Goal: Information Seeking & Learning: Check status

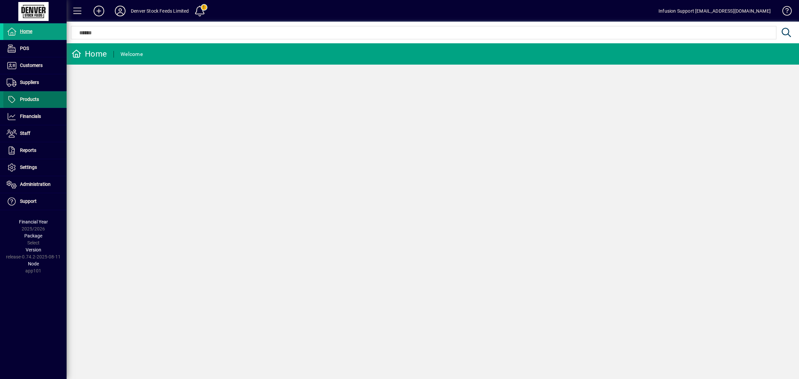
click at [32, 103] on span "Products" at bounding box center [21, 100] width 36 height 8
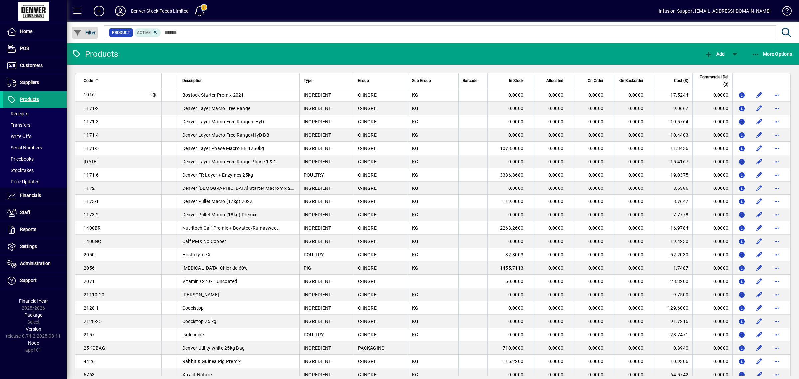
click at [87, 27] on span "button" at bounding box center [85, 33] width 26 height 16
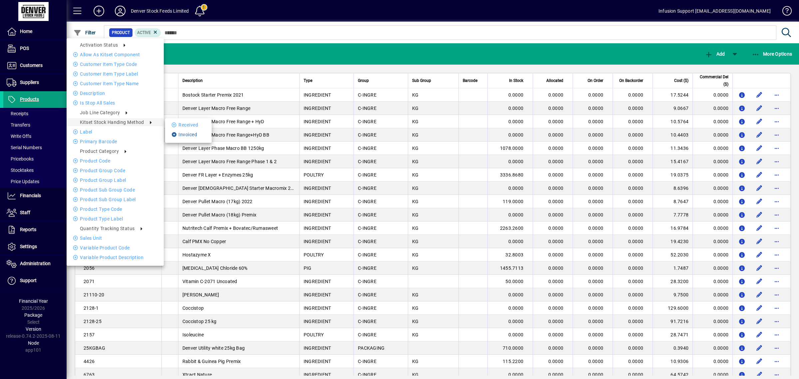
click at [193, 137] on li "Invoiced" at bounding box center [188, 135] width 47 height 8
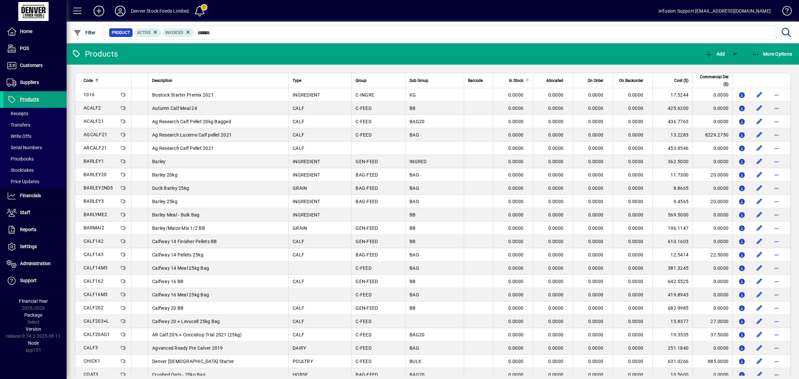
click at [513, 79] on span "In Stock" at bounding box center [516, 80] width 14 height 7
click at [514, 78] on span "In Stock" at bounding box center [516, 80] width 14 height 7
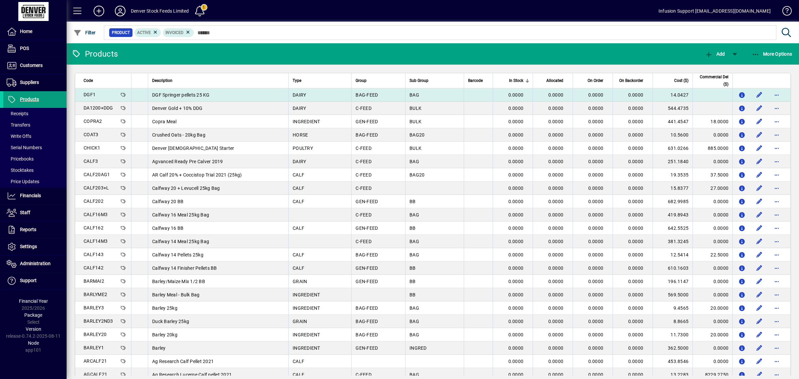
click at [204, 90] on td "DGF Springer pellets 25 KG" at bounding box center [218, 94] width 141 height 13
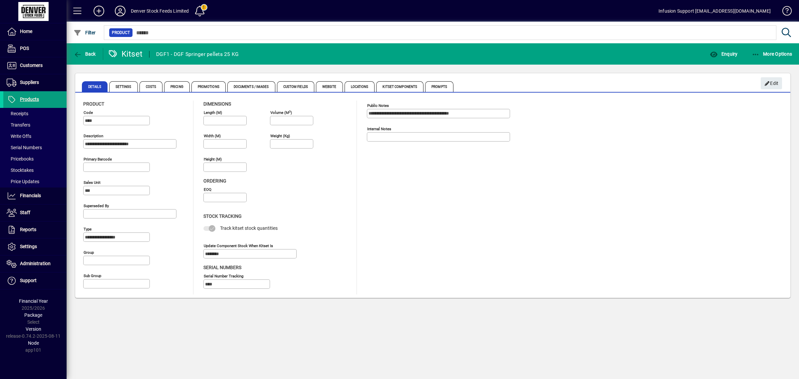
type input "**********"
click at [710, 55] on span "button" at bounding box center [723, 54] width 31 height 16
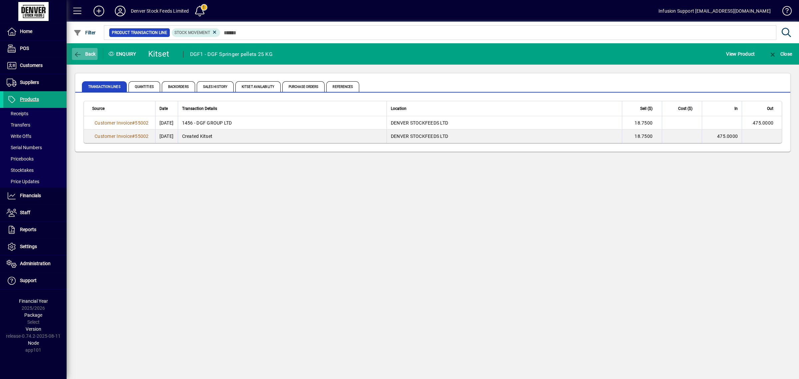
click at [92, 53] on span "Back" at bounding box center [85, 53] width 22 height 5
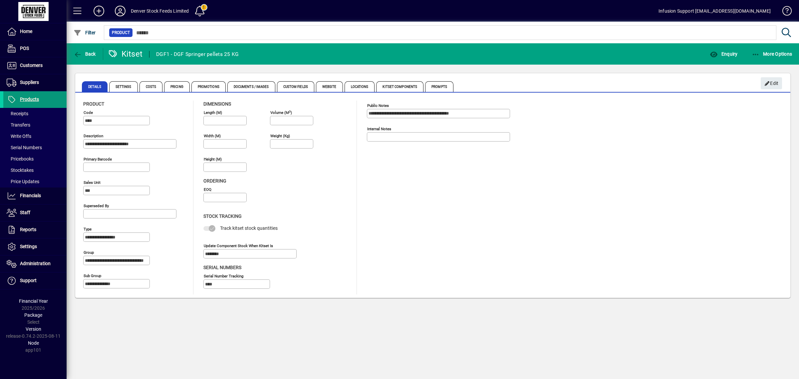
click at [30, 99] on span "Products" at bounding box center [29, 99] width 19 height 5
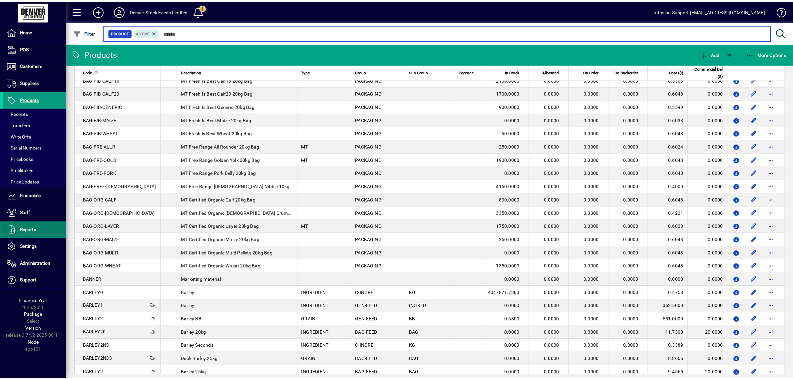
scroll to position [656, 0]
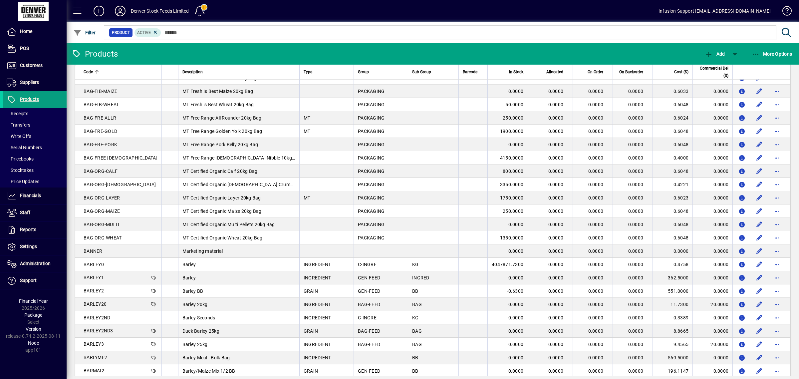
click at [124, 8] on icon at bounding box center [120, 11] width 13 height 11
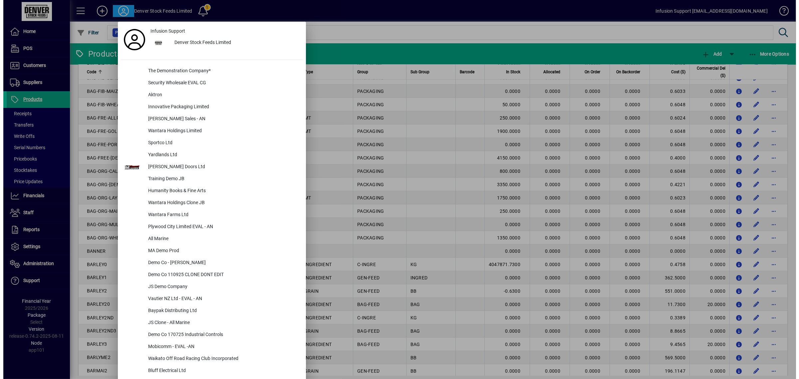
scroll to position [191, 0]
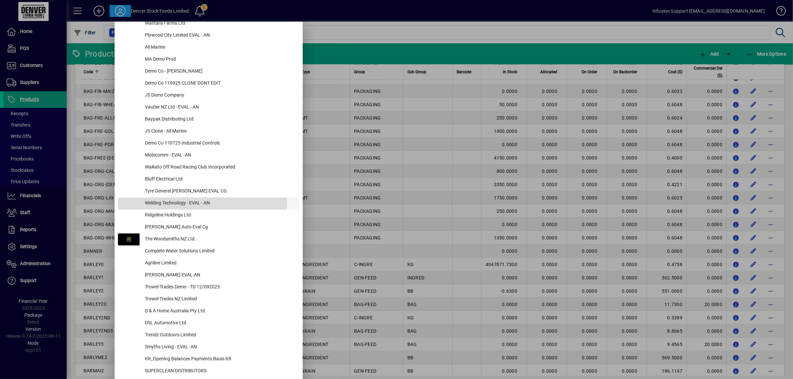
click at [195, 200] on div "Welding Technology - EVAL - AN" at bounding box center [220, 203] width 160 height 12
